Goal: Information Seeking & Learning: Learn about a topic

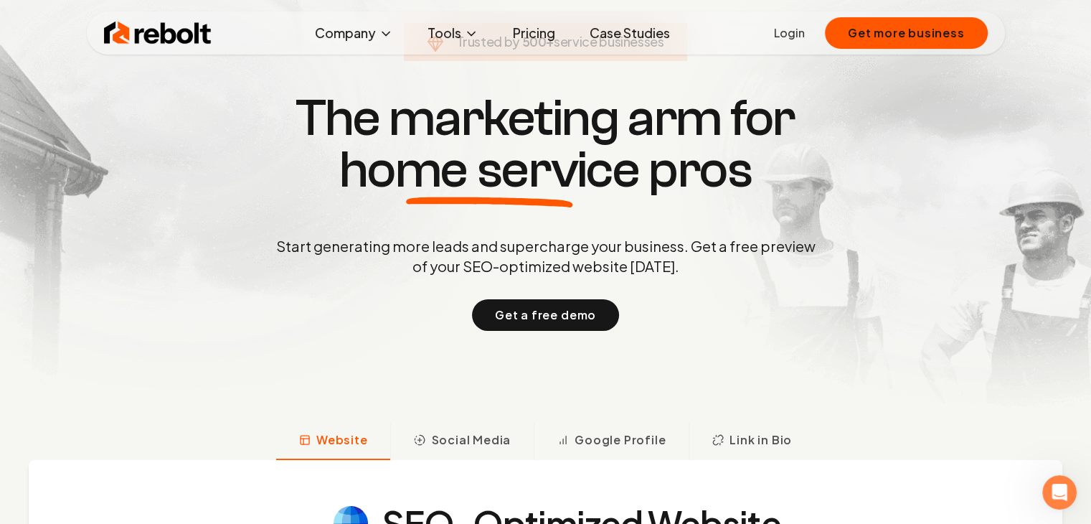
scroll to position [71, 0]
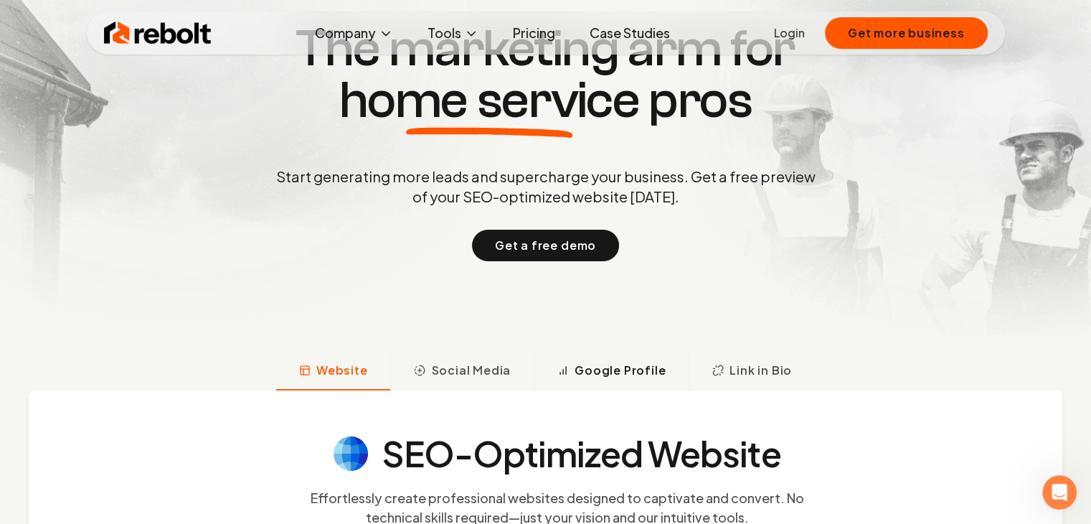
click at [604, 371] on span "Google Profile" at bounding box center [619, 369] width 91 height 17
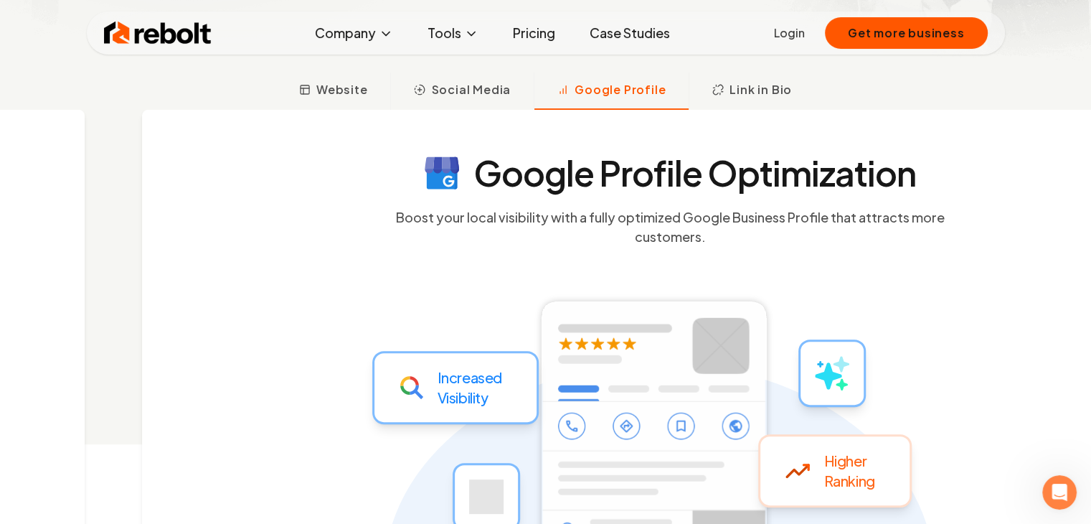
scroll to position [423, 0]
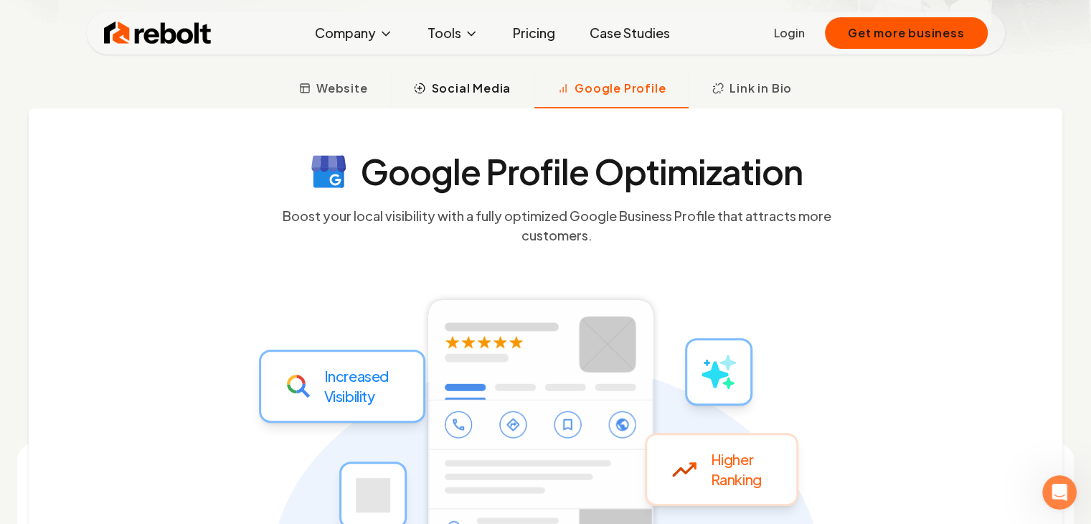
click at [467, 93] on span "Social Media" at bounding box center [471, 88] width 80 height 17
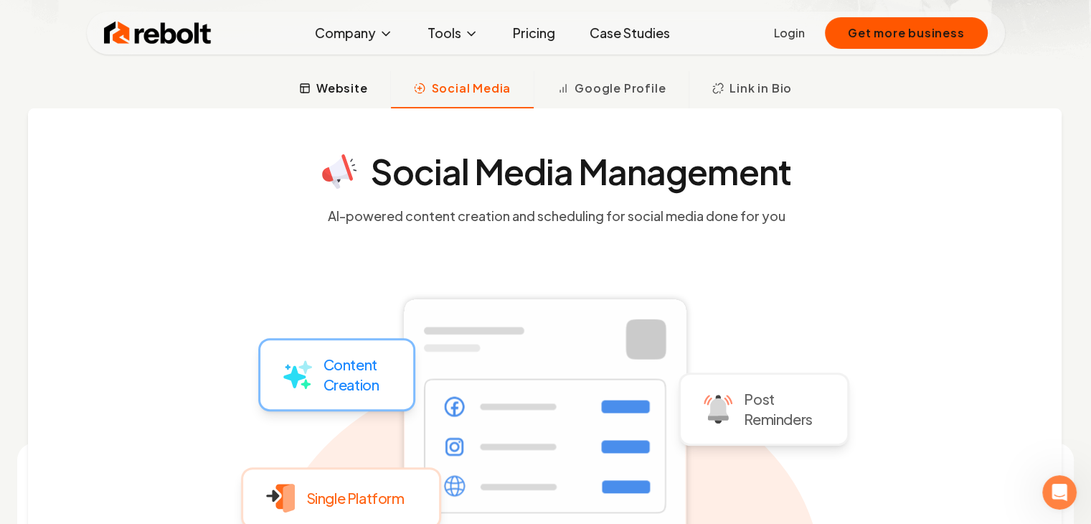
click at [364, 87] on span "Website" at bounding box center [342, 88] width 52 height 17
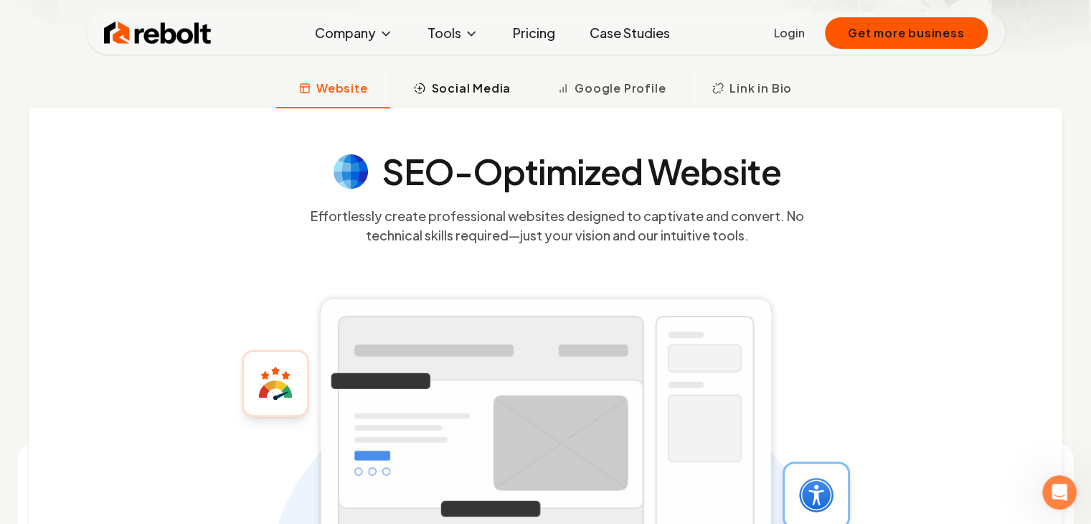
click at [481, 91] on span "Social Media" at bounding box center [471, 88] width 80 height 17
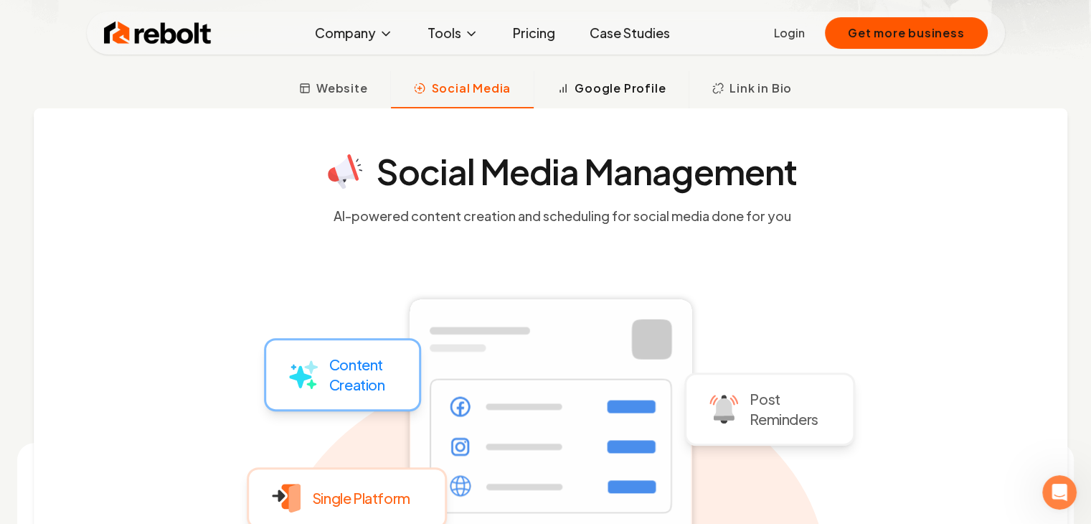
click at [635, 93] on span "Google Profile" at bounding box center [619, 88] width 91 height 17
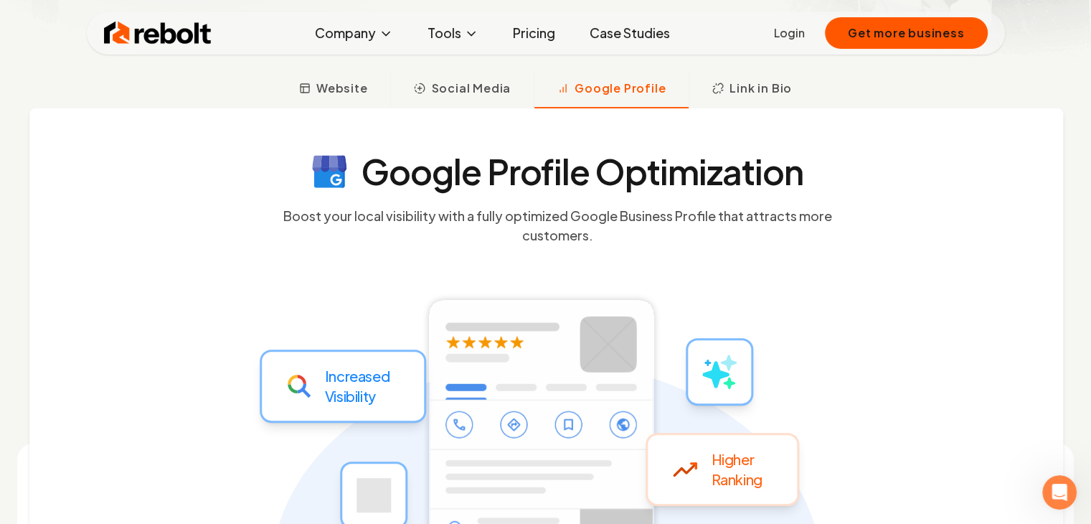
click at [472, 113] on div "Google Profile Optimization Boost your local visibility with a fully optimized …" at bounding box center [545, 341] width 1033 height 466
click at [545, 37] on link "Pricing" at bounding box center [533, 33] width 65 height 29
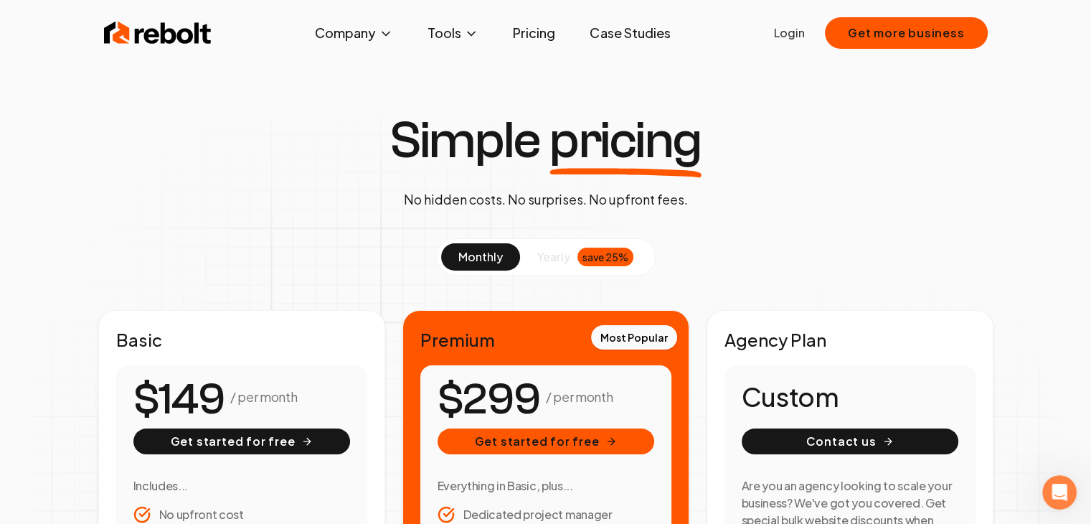
click at [630, 30] on link "Case Studies" at bounding box center [629, 33] width 103 height 29
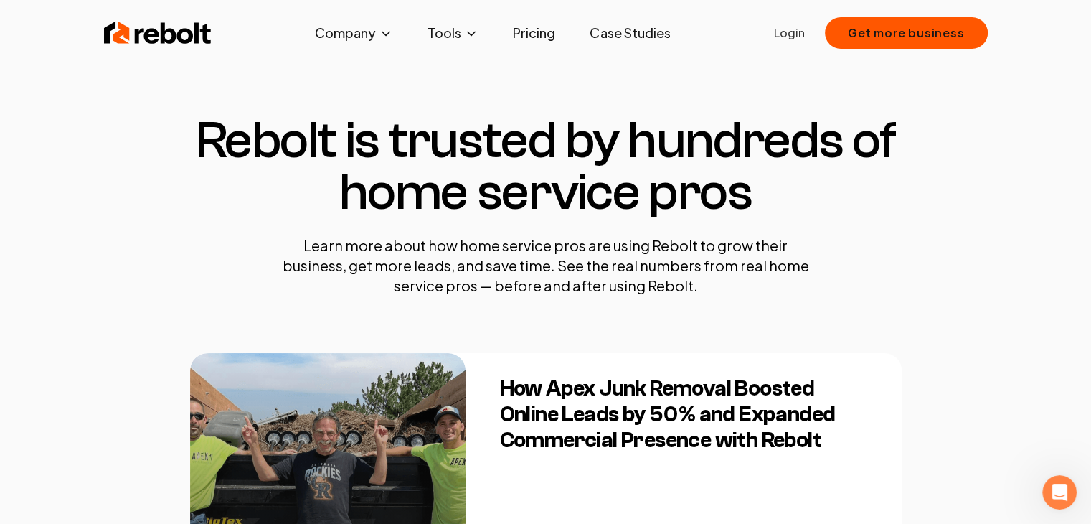
click at [167, 34] on img at bounding box center [158, 33] width 108 height 29
